Goal: Navigation & Orientation: Find specific page/section

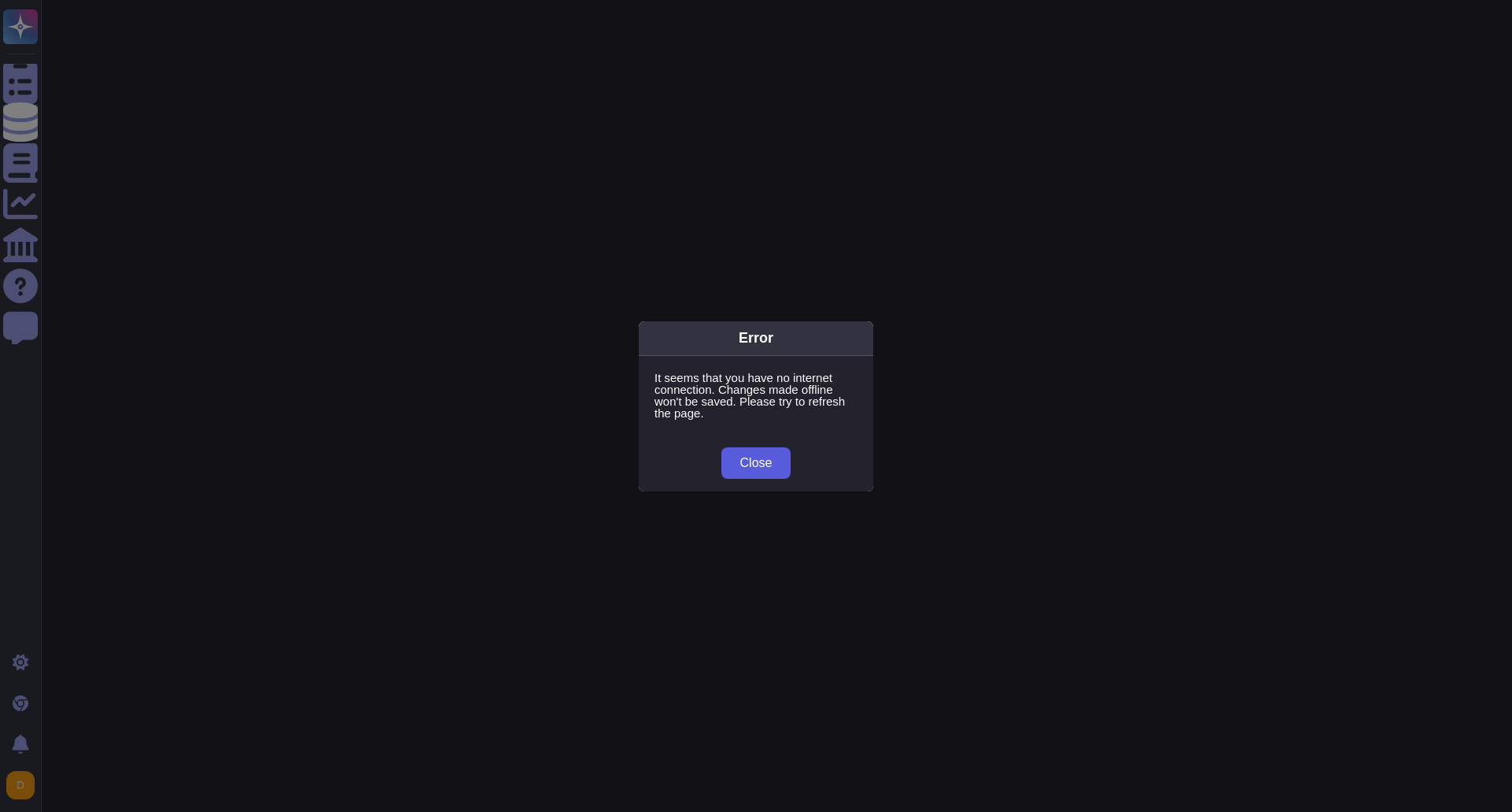
click at [776, 465] on button "Close" at bounding box center [756, 462] width 70 height 32
